Goal: Transaction & Acquisition: Purchase product/service

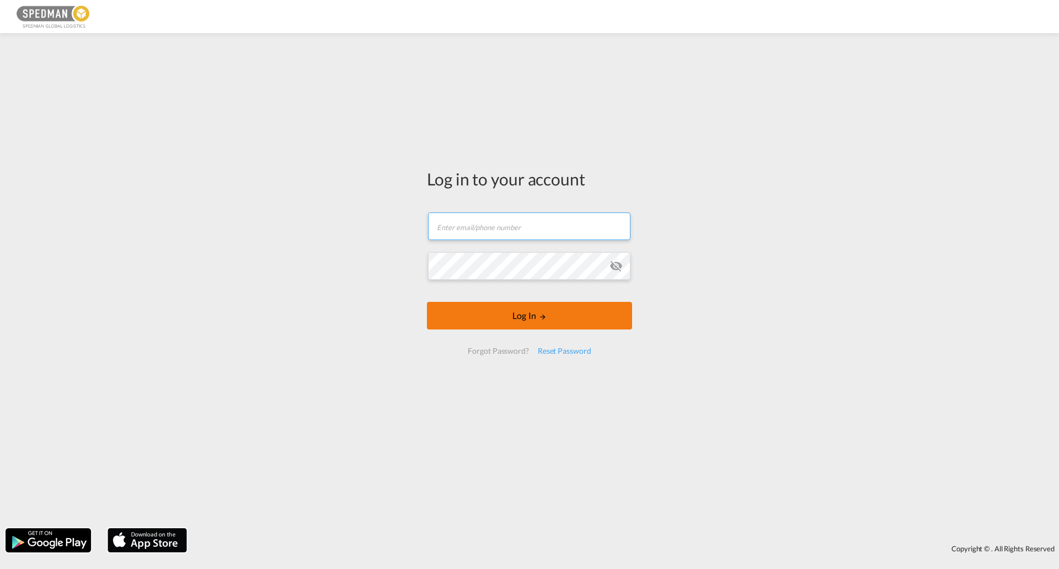
type input "[EMAIL_ADDRESS][DOMAIN_NAME]"
click at [469, 314] on button "Log In" at bounding box center [529, 316] width 205 height 28
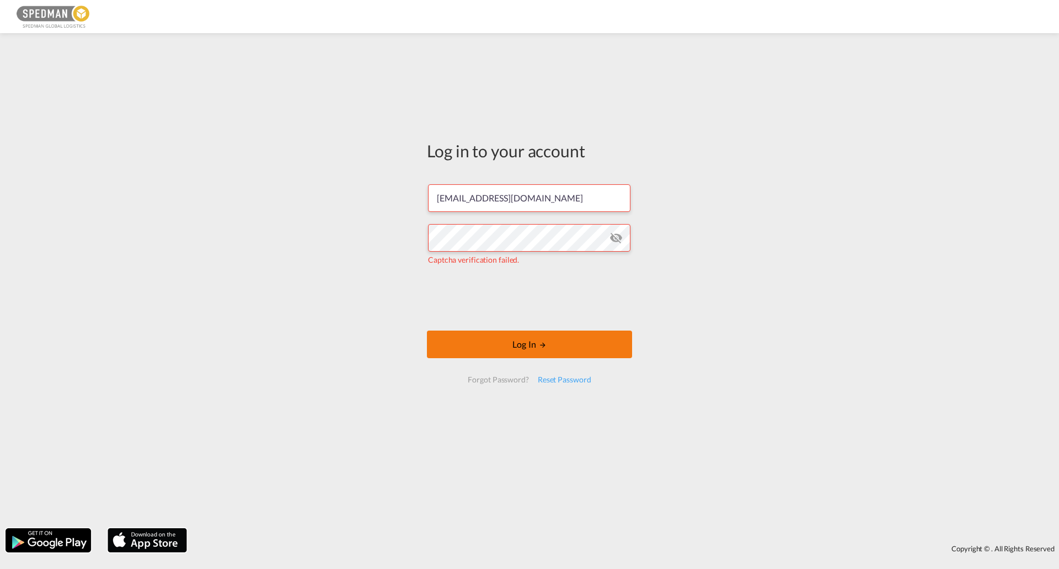
click at [567, 330] on button "Log In" at bounding box center [529, 344] width 205 height 28
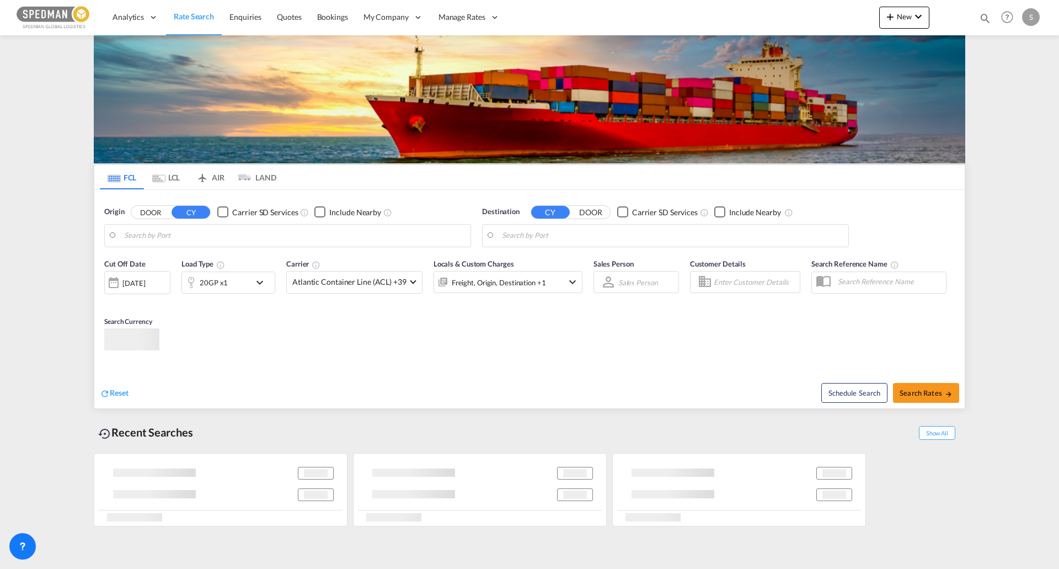
type input "[GEOGRAPHIC_DATA], [GEOGRAPHIC_DATA]"
type input "[GEOGRAPHIC_DATA], [GEOGRAPHIC_DATA], USHOU"
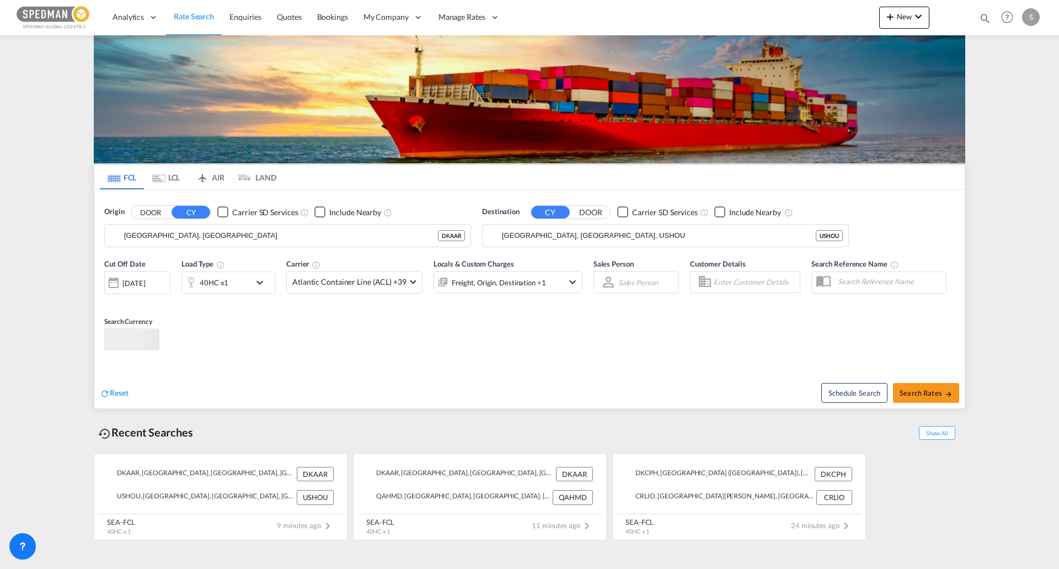
click at [234, 288] on div "40HC x1" at bounding box center [216, 282] width 68 height 22
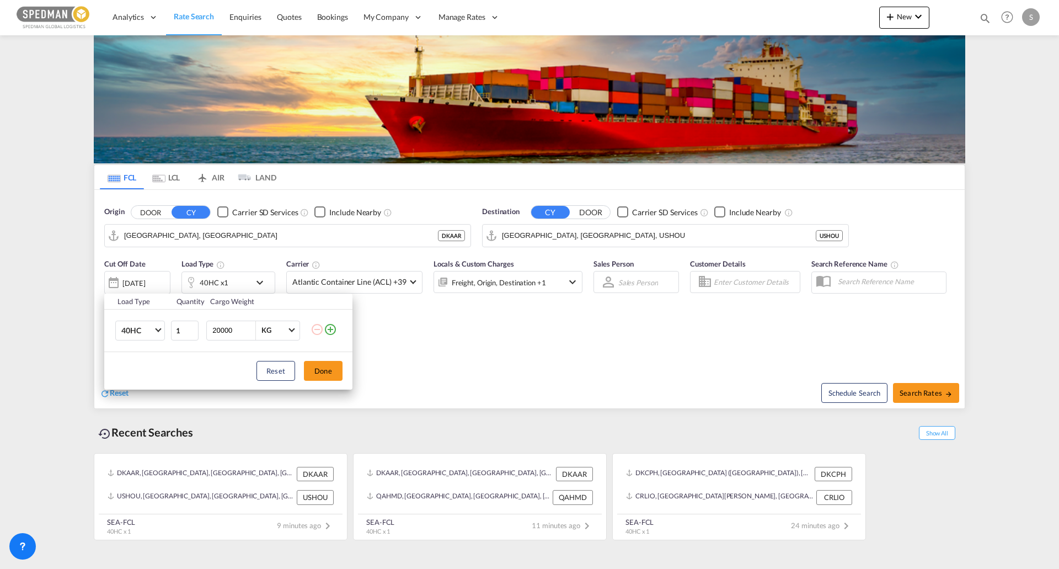
click at [226, 327] on input "20000" at bounding box center [233, 330] width 44 height 19
type input "10000"
click at [304, 370] on button "Done" at bounding box center [323, 371] width 39 height 20
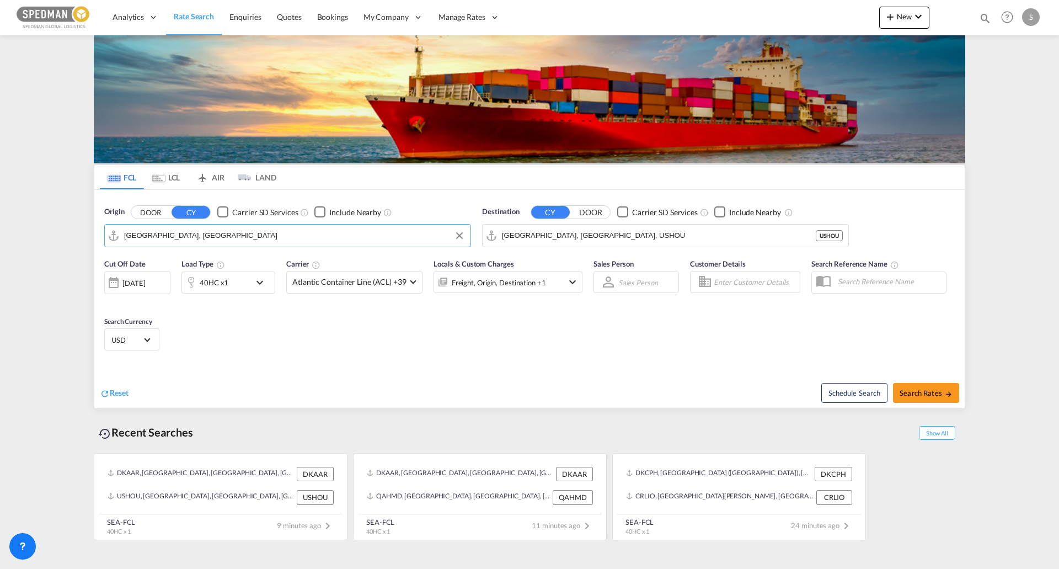
click at [264, 244] on md-autocomplete-wrap "[GEOGRAPHIC_DATA], [GEOGRAPHIC_DATA]" at bounding box center [294, 238] width 341 height 22
click at [263, 242] on input "[GEOGRAPHIC_DATA], [GEOGRAPHIC_DATA]" at bounding box center [294, 235] width 341 height 17
click at [260, 237] on input "[GEOGRAPHIC_DATA], [GEOGRAPHIC_DATA]" at bounding box center [294, 235] width 341 height 17
click at [260, 235] on input "[GEOGRAPHIC_DATA], [GEOGRAPHIC_DATA]" at bounding box center [294, 235] width 341 height 17
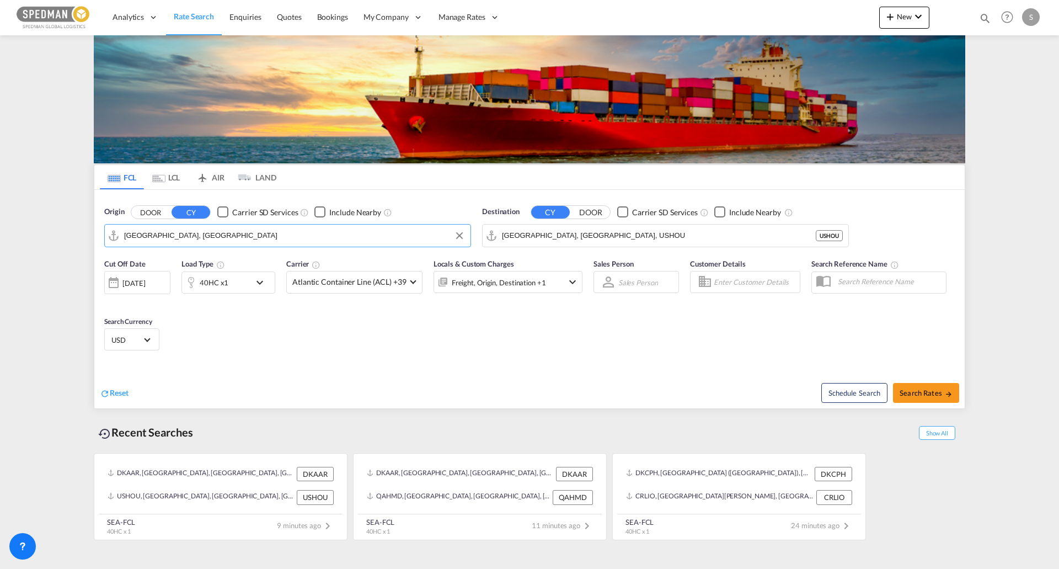
click at [260, 235] on input "[GEOGRAPHIC_DATA], [GEOGRAPHIC_DATA]" at bounding box center [294, 235] width 341 height 17
click at [260, 235] on input "[GEOGRAPHIC_DATA], F" at bounding box center [301, 235] width 328 height 17
click at [260, 235] on input "[GEOGRAPHIC_DATA], F" at bounding box center [294, 235] width 341 height 17
type input "A"
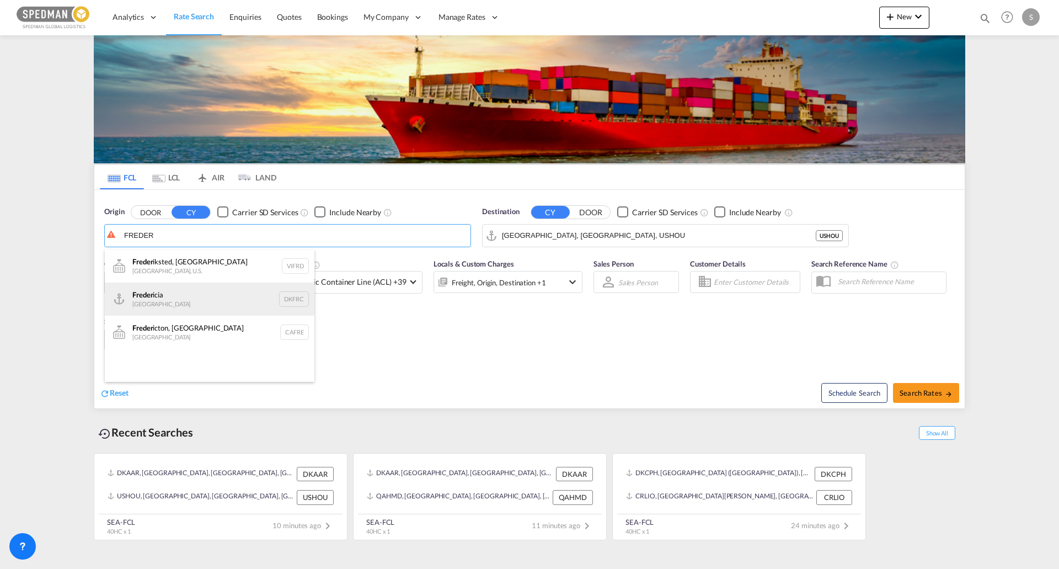
click at [184, 300] on div "Freder icia [GEOGRAPHIC_DATA] DKFRC" at bounding box center [210, 298] width 210 height 33
type input "[GEOGRAPHIC_DATA], DKFRC"
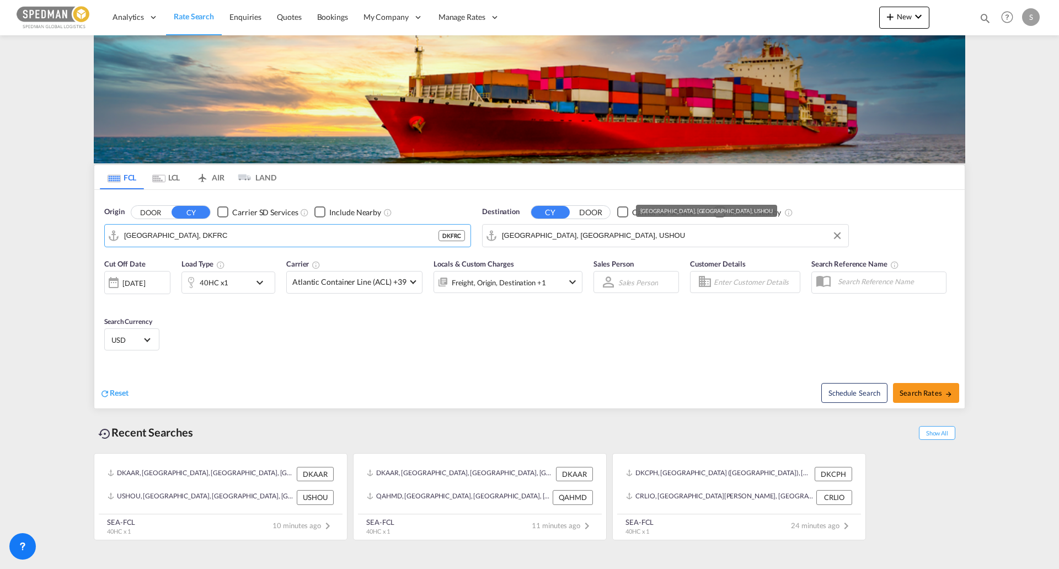
click at [592, 238] on input "[GEOGRAPHIC_DATA], [GEOGRAPHIC_DATA], USHOU" at bounding box center [672, 235] width 341 height 17
click at [924, 391] on span "Search Rates" at bounding box center [926, 392] width 53 height 9
type input "DKFRC to USHOU / [DATE]"
